Goal: Transaction & Acquisition: Purchase product/service

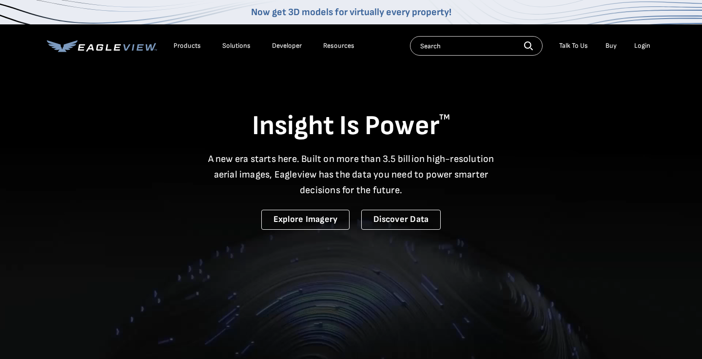
click at [636, 47] on div "Login" at bounding box center [642, 45] width 16 height 9
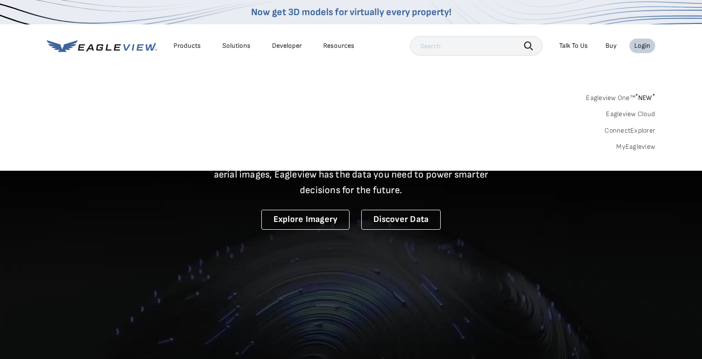
click at [639, 144] on link "MyEagleview" at bounding box center [635, 146] width 39 height 9
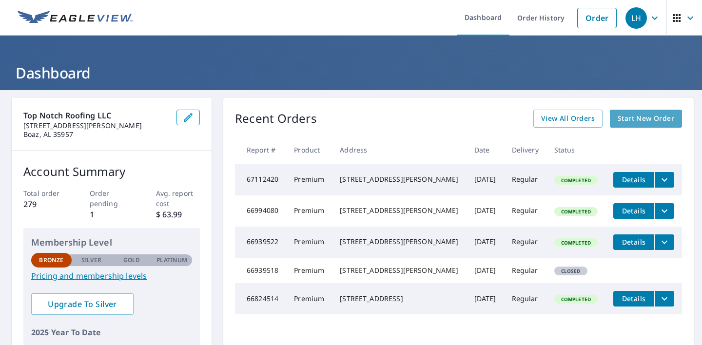
click at [637, 120] on span "Start New Order" at bounding box center [646, 119] width 57 height 12
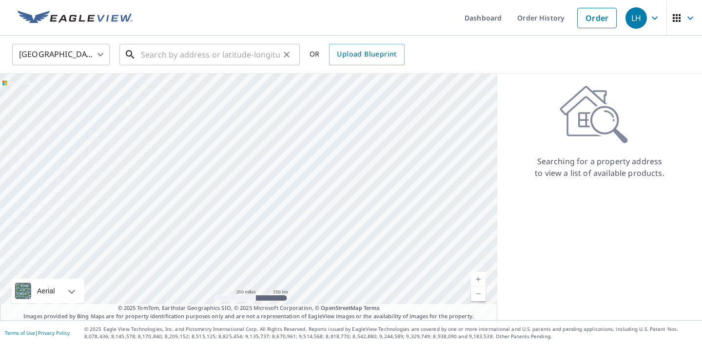
click at [233, 61] on input "text" at bounding box center [210, 54] width 139 height 27
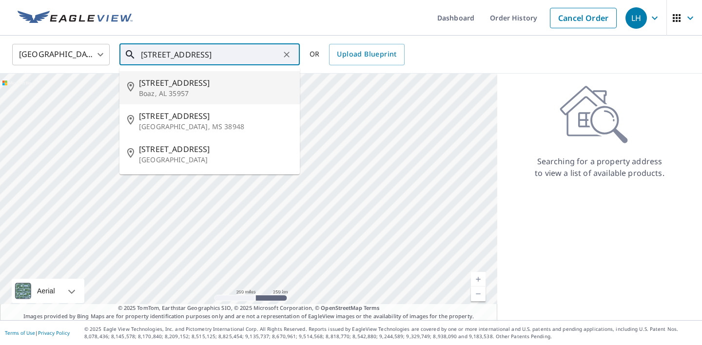
click at [222, 91] on p "Boaz, AL 35957" at bounding box center [215, 94] width 153 height 10
type input "111 County Road 208 Boaz, AL 35957"
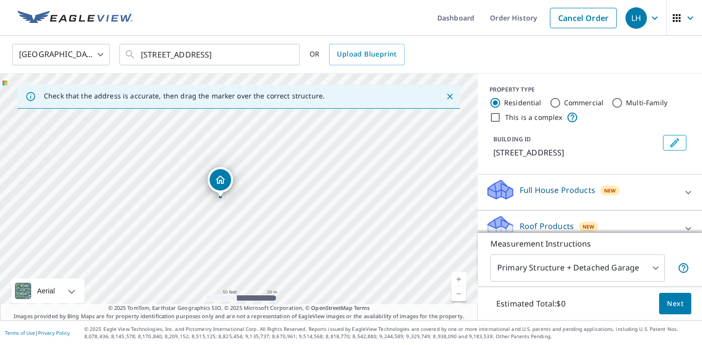
drag, startPoint x: 258, startPoint y: 211, endPoint x: 261, endPoint y: 190, distance: 21.2
click at [261, 190] on div "111 County Road 208 Boaz, AL 35957" at bounding box center [239, 197] width 478 height 247
click at [671, 300] on span "Next" at bounding box center [675, 304] width 17 height 12
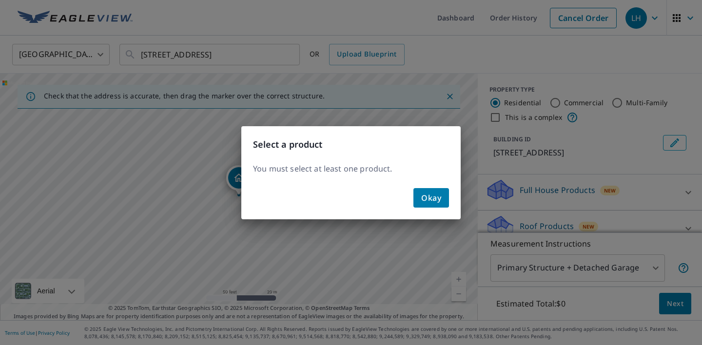
click at [435, 196] on span "Okay" at bounding box center [431, 198] width 20 height 14
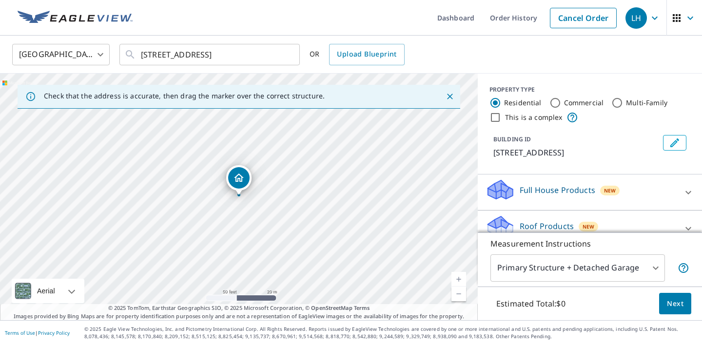
click at [532, 220] on p "Roof Products" at bounding box center [547, 226] width 54 height 12
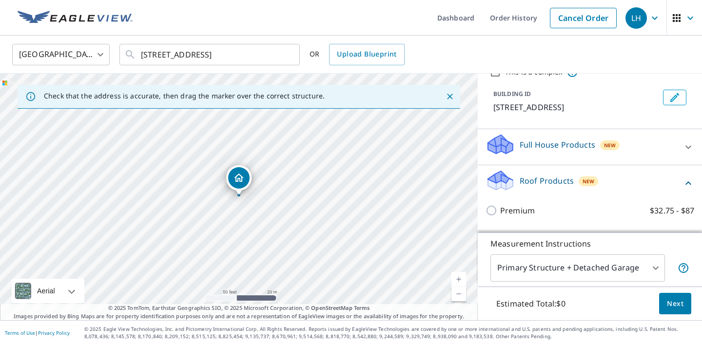
scroll to position [57, 0]
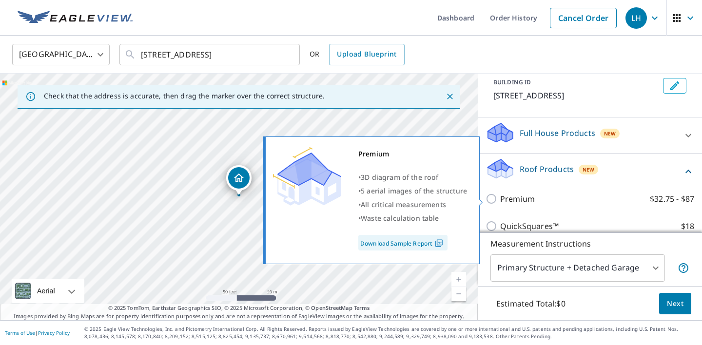
click at [525, 201] on p "Premium" at bounding box center [517, 199] width 35 height 12
click at [500, 201] on input "Premium $32.75 - $87" at bounding box center [492, 199] width 15 height 12
checkbox input "true"
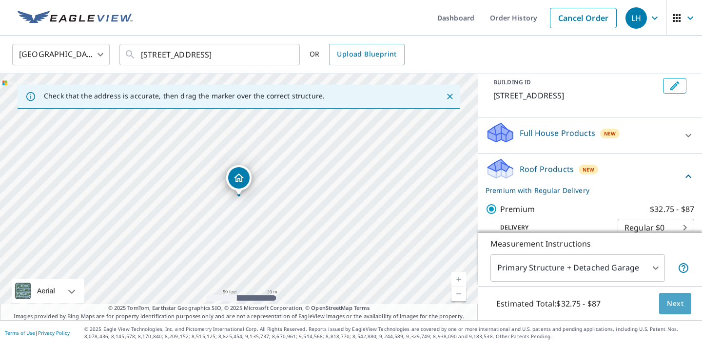
click at [668, 306] on span "Next" at bounding box center [675, 304] width 17 height 12
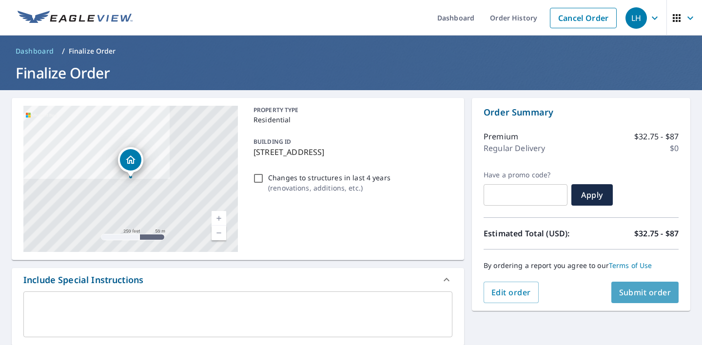
click at [650, 296] on span "Submit order" at bounding box center [645, 292] width 52 height 11
